Goal: Task Accomplishment & Management: Use online tool/utility

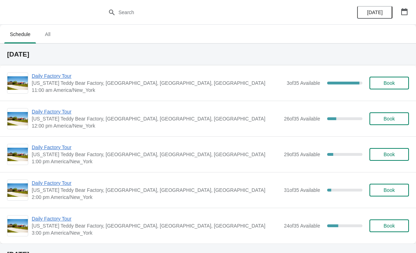
click at [58, 76] on span "Daily Factory Tour" at bounding box center [158, 75] width 252 height 7
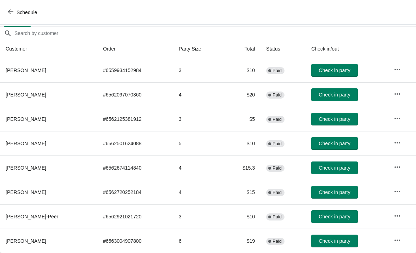
scroll to position [59, 0]
click at [339, 239] on span "Check in party" at bounding box center [334, 241] width 31 height 6
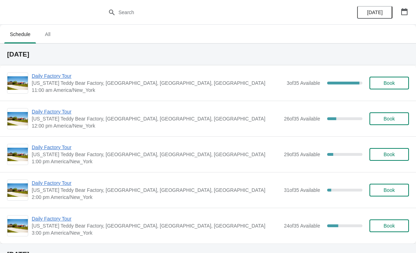
click at [63, 77] on span "Daily Factory Tour" at bounding box center [158, 75] width 252 height 7
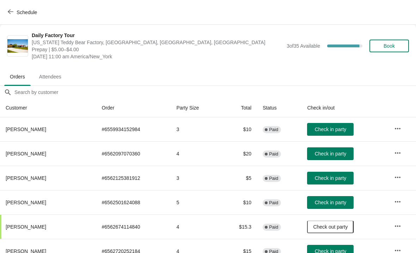
click at [339, 129] on span "Check in party" at bounding box center [330, 129] width 31 height 6
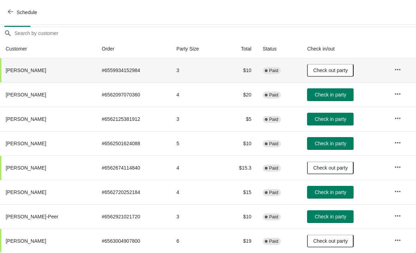
scroll to position [59, 0]
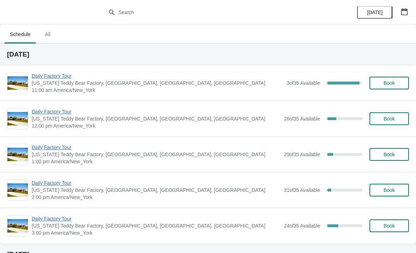
click at [62, 85] on span "[US_STATE] Teddy Bear Factory, [GEOGRAPHIC_DATA], [GEOGRAPHIC_DATA], [GEOGRAPHI…" at bounding box center [158, 82] width 252 height 7
click at [72, 78] on span "Daily Factory Tour" at bounding box center [158, 75] width 252 height 7
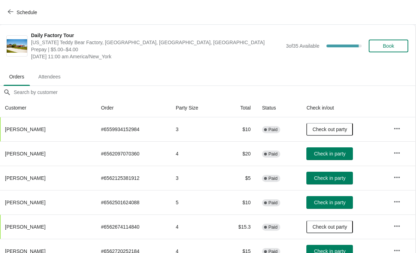
scroll to position [0, 0]
